Goal: Find specific page/section: Find specific page/section

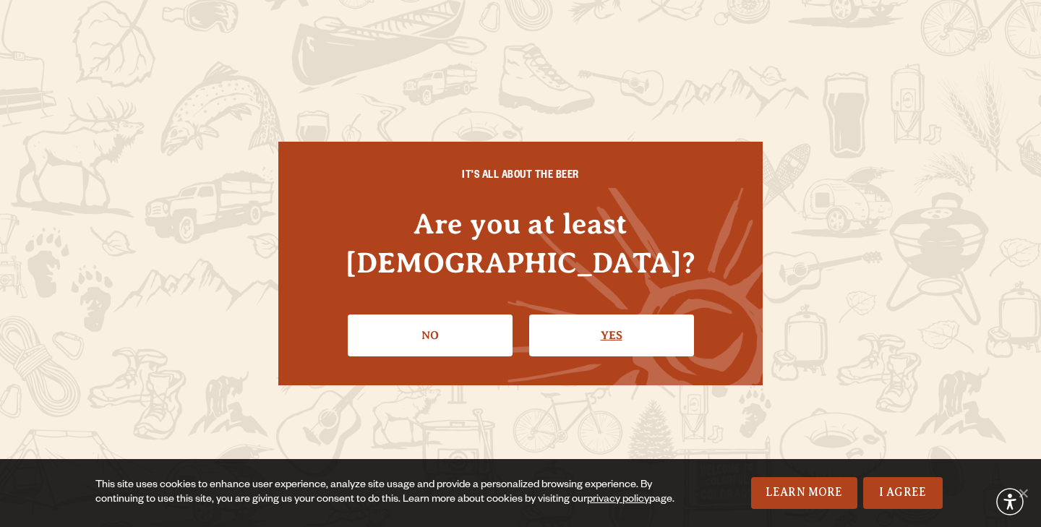
click at [582, 314] on link "Yes" at bounding box center [611, 335] width 165 height 42
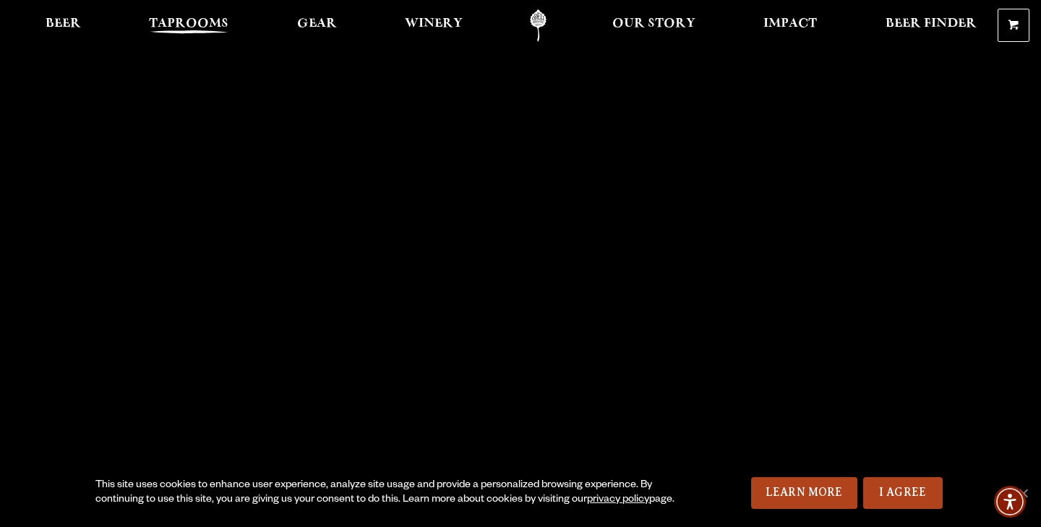
click at [167, 24] on span "Taprooms" at bounding box center [189, 24] width 80 height 12
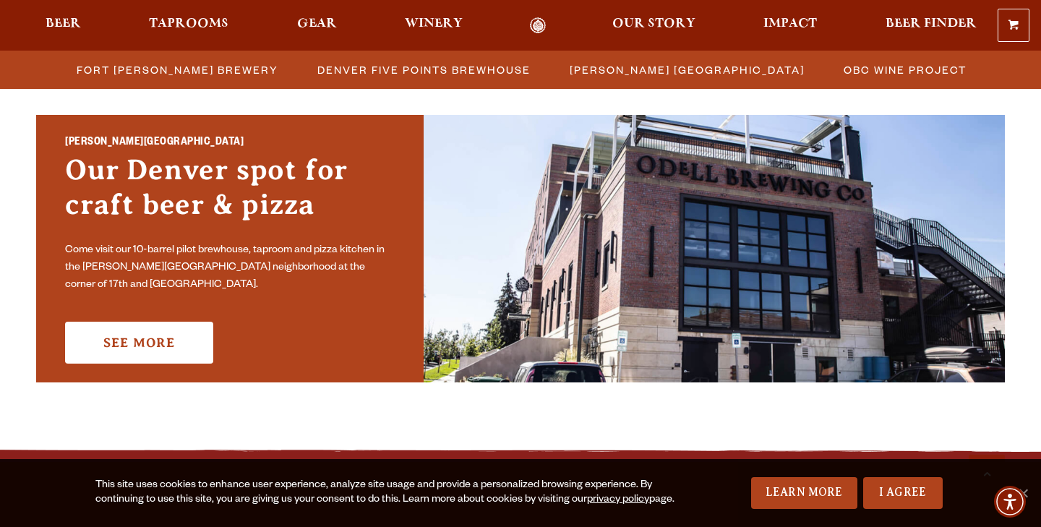
scroll to position [1079, 0]
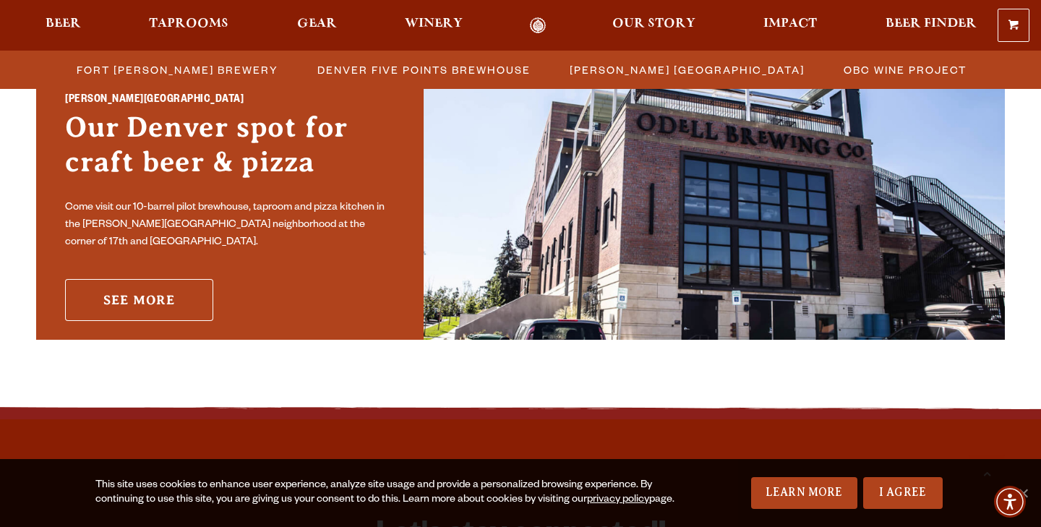
click at [131, 299] on link "See More" at bounding box center [139, 300] width 148 height 42
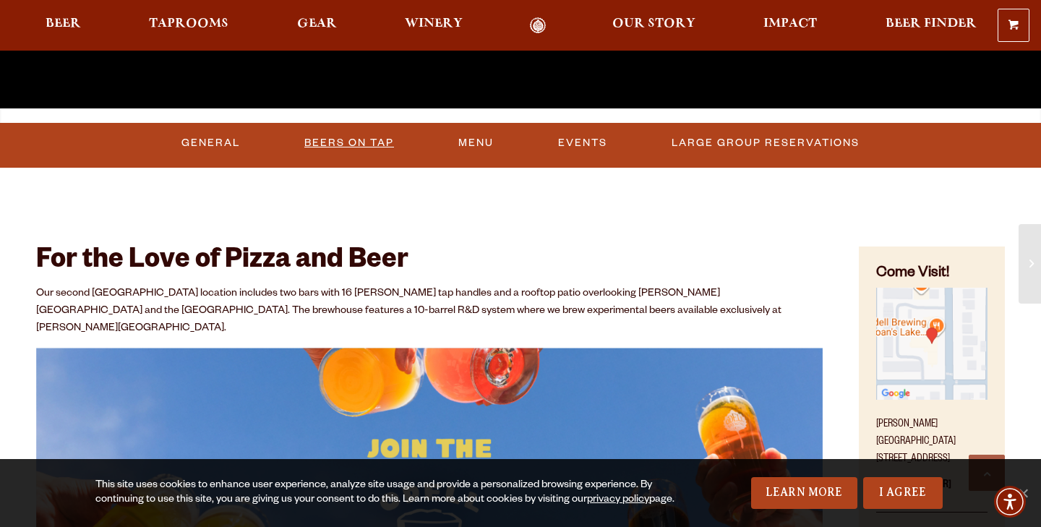
click at [344, 145] on link "Beers On Tap" at bounding box center [349, 143] width 101 height 33
